Goal: Task Accomplishment & Management: Use online tool/utility

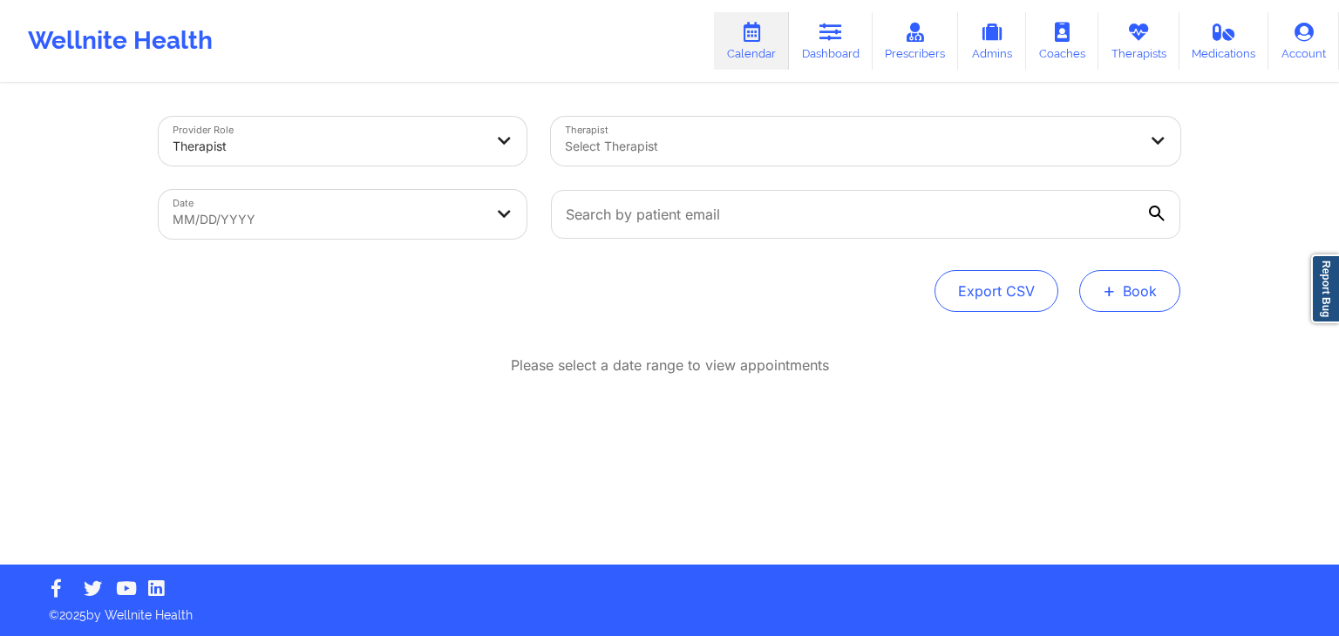
click at [1146, 301] on button "+ Book" at bounding box center [1129, 291] width 101 height 42
click at [1090, 344] on button "Therapy Session" at bounding box center [1100, 346] width 133 height 29
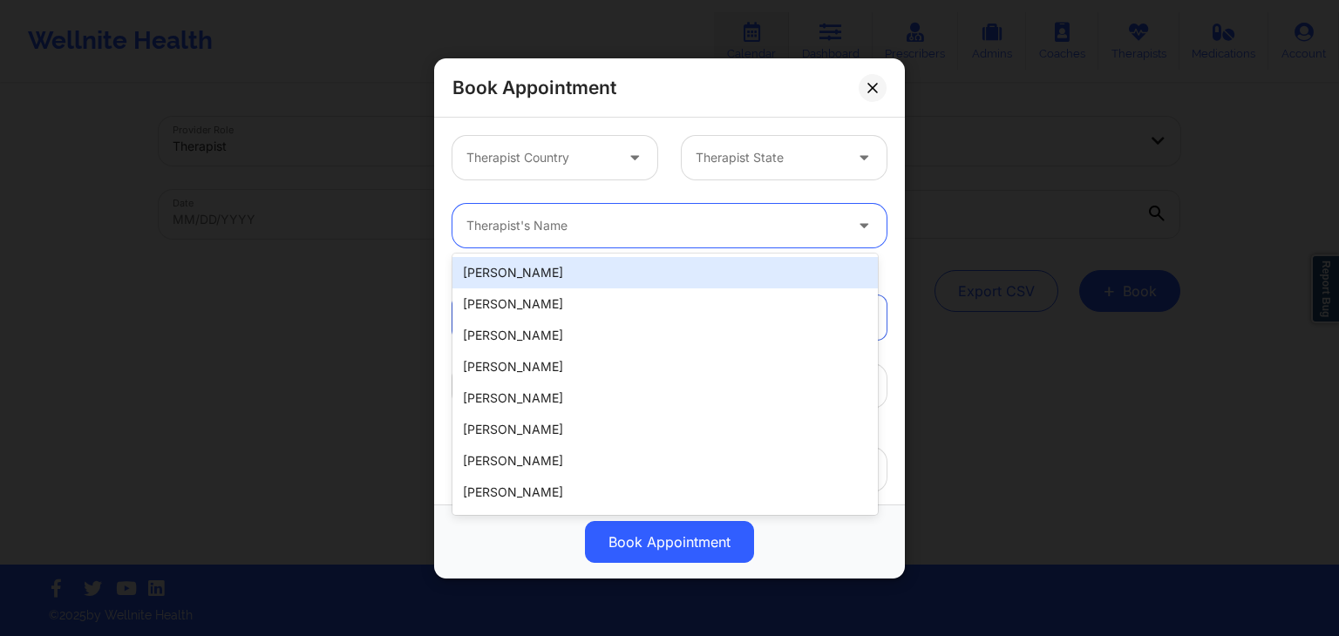
click at [537, 227] on div at bounding box center [654, 225] width 377 height 21
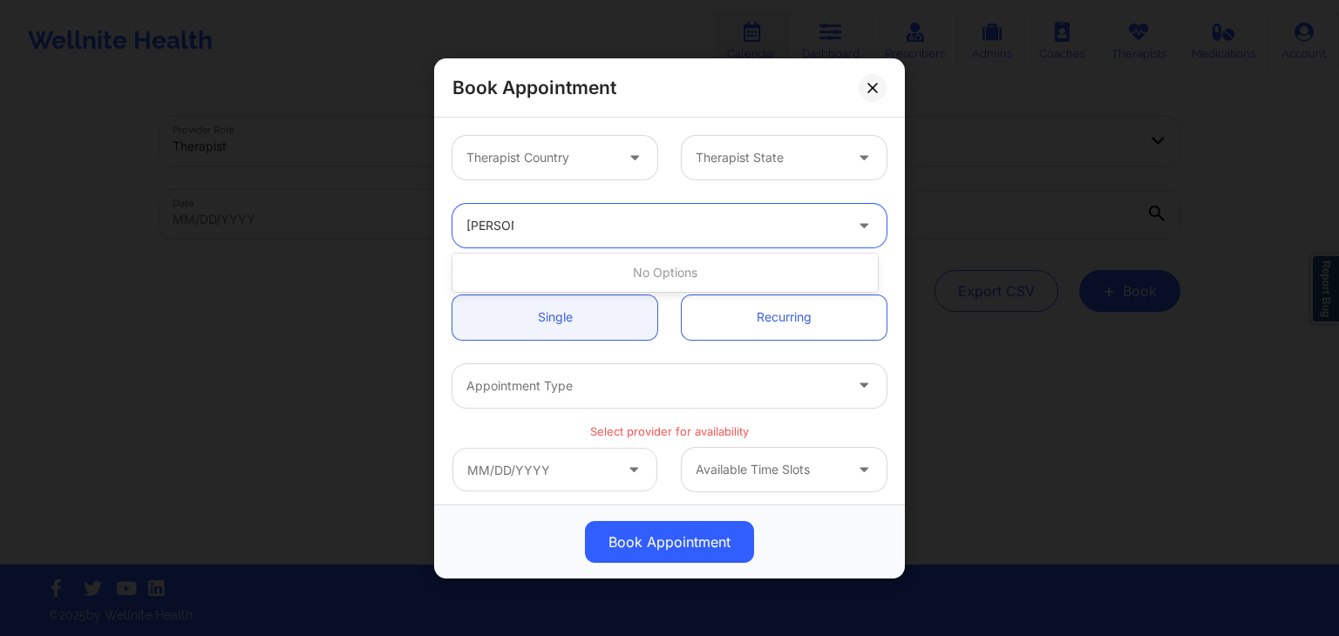
type input "[PERSON_NAME]"
click at [704, 189] on div "Therapist Country Therapist State" at bounding box center [669, 158] width 458 height 68
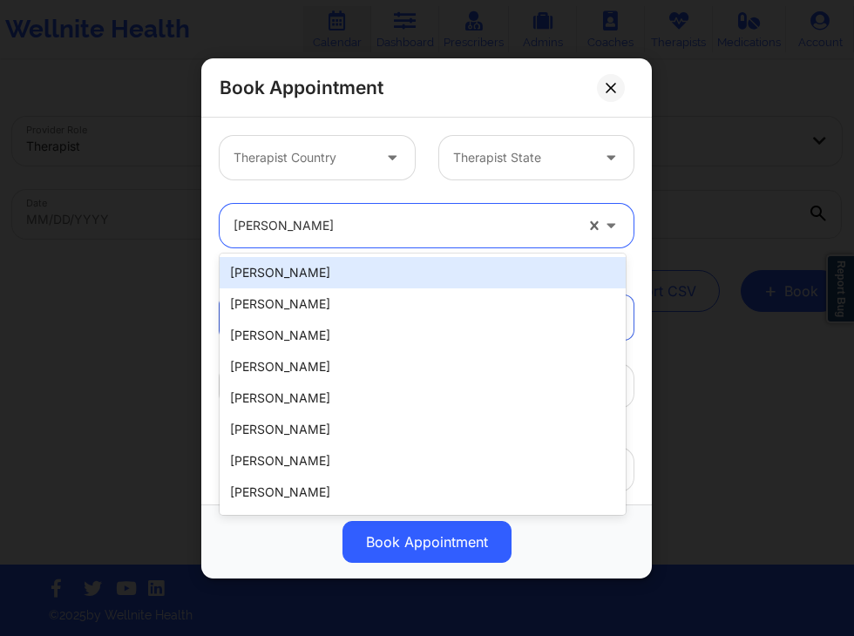
click at [394, 210] on div "[PERSON_NAME]" at bounding box center [404, 226] width 340 height 44
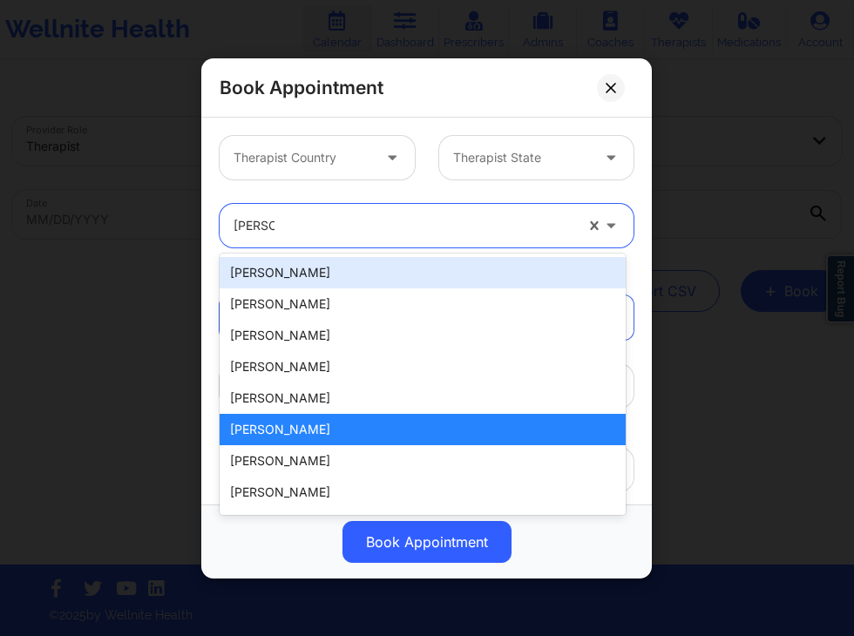
type input "[PERSON_NAME]"
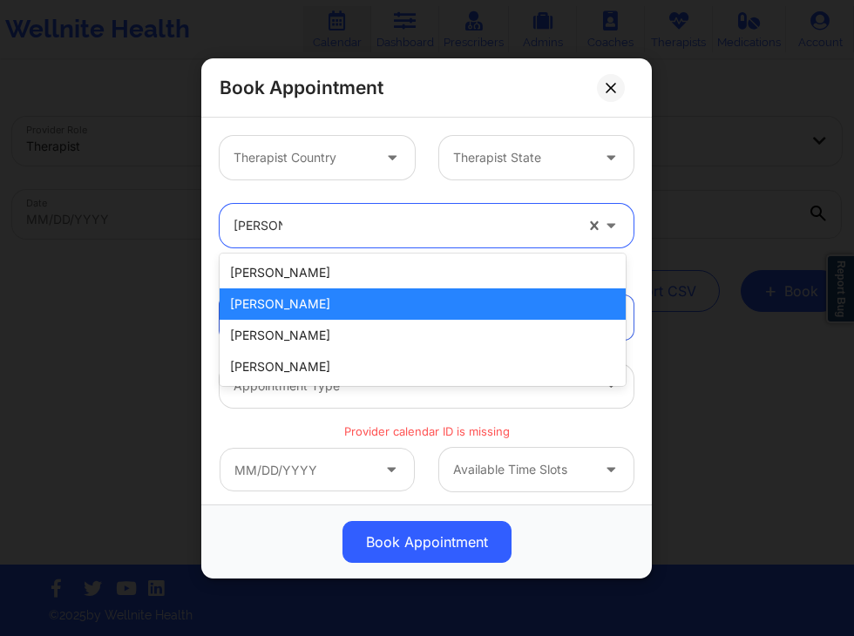
click at [326, 301] on div "[PERSON_NAME]" at bounding box center [423, 304] width 406 height 31
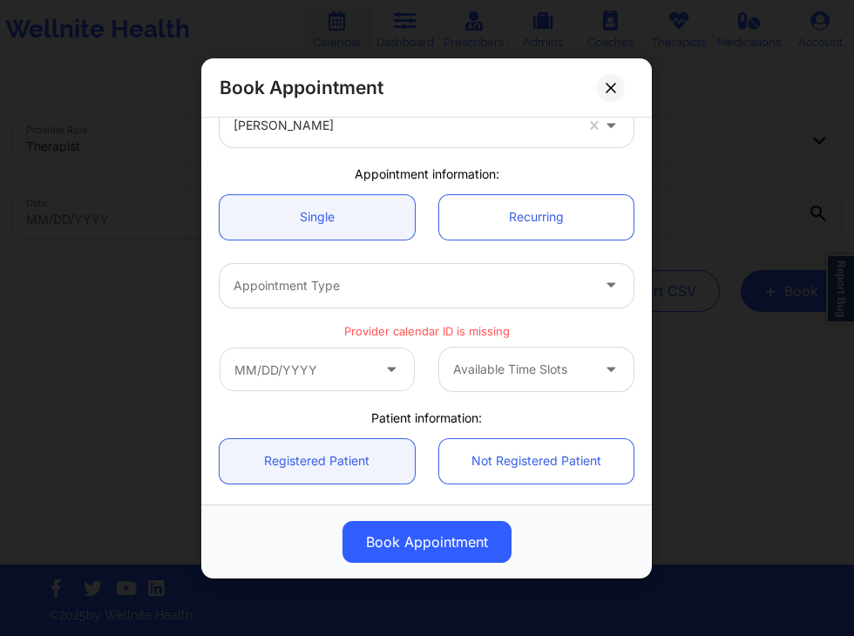
scroll to position [98, 0]
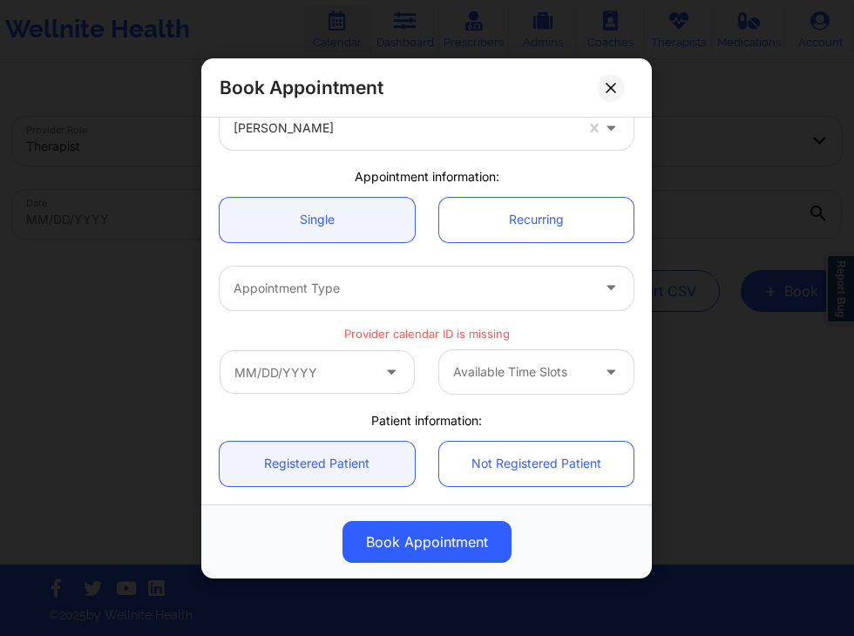
click at [439, 281] on div at bounding box center [412, 287] width 357 height 21
click at [431, 252] on div "Single Recurring" at bounding box center [426, 219] width 438 height 69
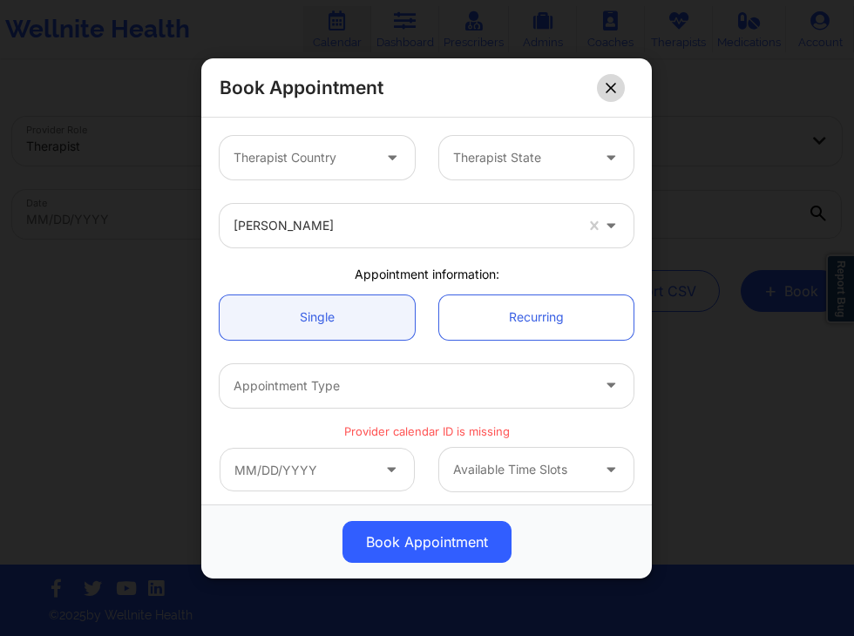
click at [614, 80] on button at bounding box center [611, 87] width 28 height 28
